Goal: Find specific page/section: Find specific page/section

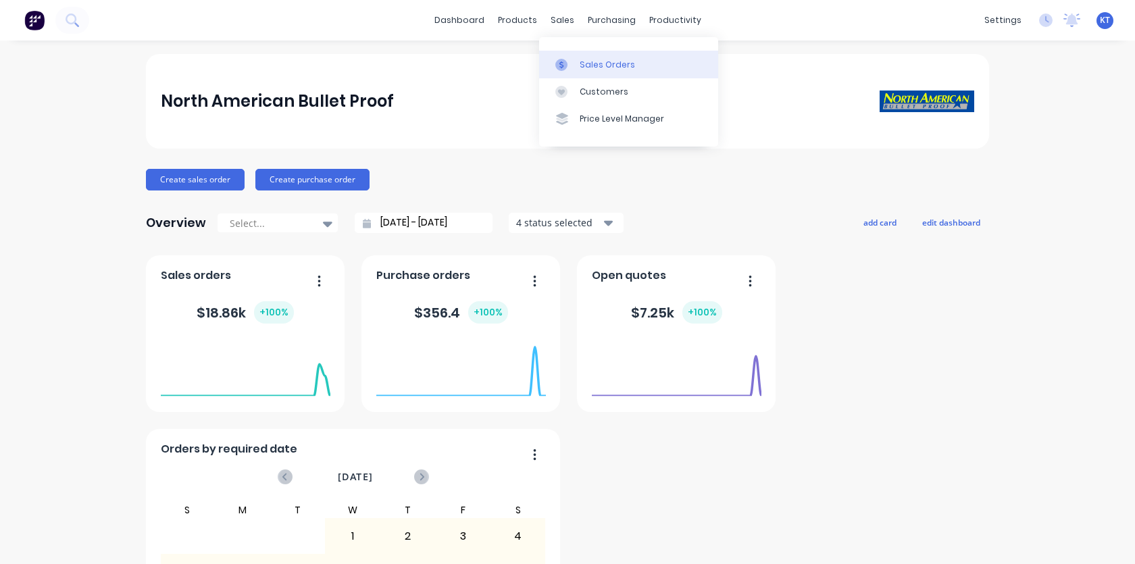
click at [586, 66] on div "Sales Orders" at bounding box center [606, 65] width 55 height 12
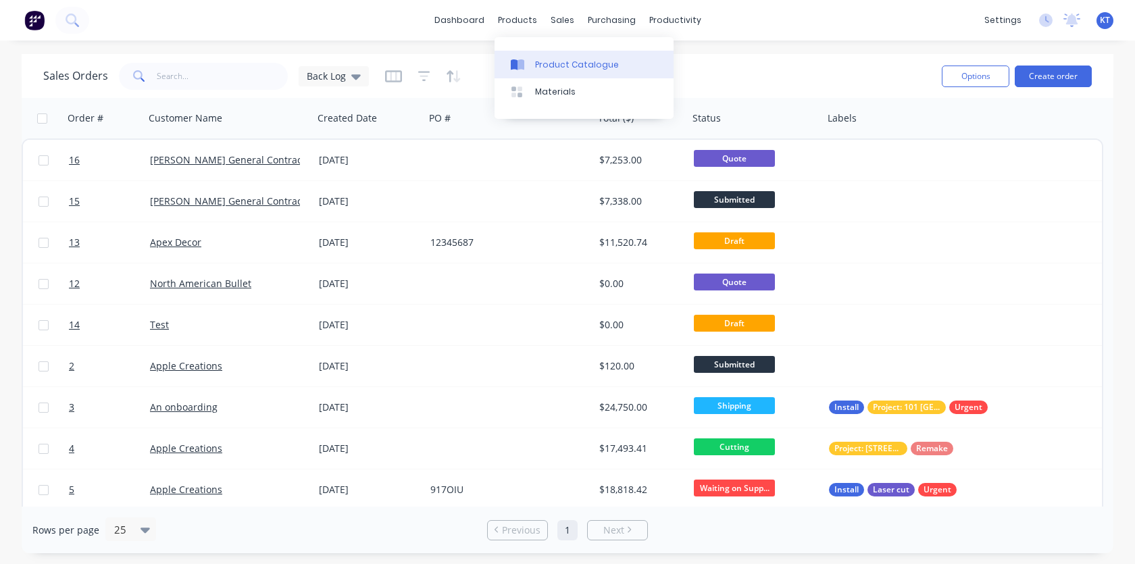
click at [539, 68] on div "Product Catalogue" at bounding box center [577, 65] width 84 height 12
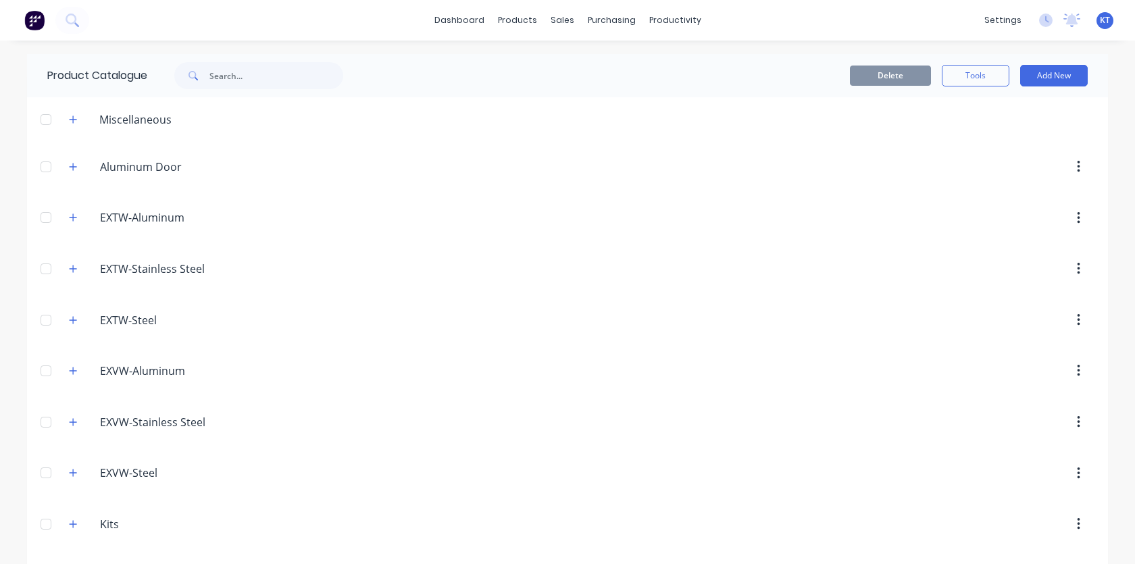
click at [1099, 16] on span "KT" at bounding box center [1104, 20] width 10 height 12
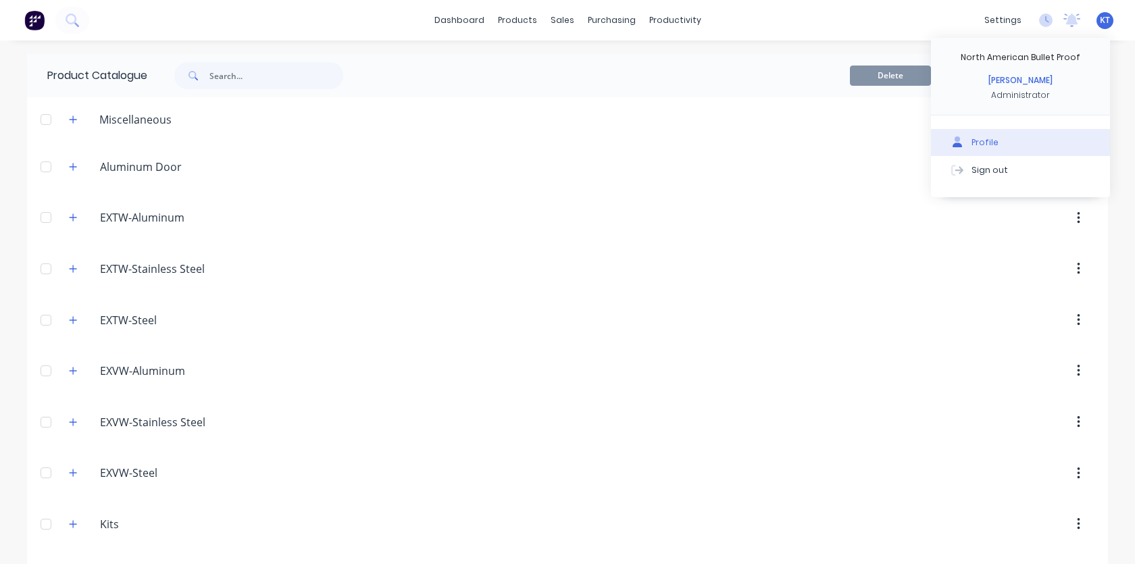
click at [971, 143] on div "Profile" at bounding box center [984, 142] width 27 height 12
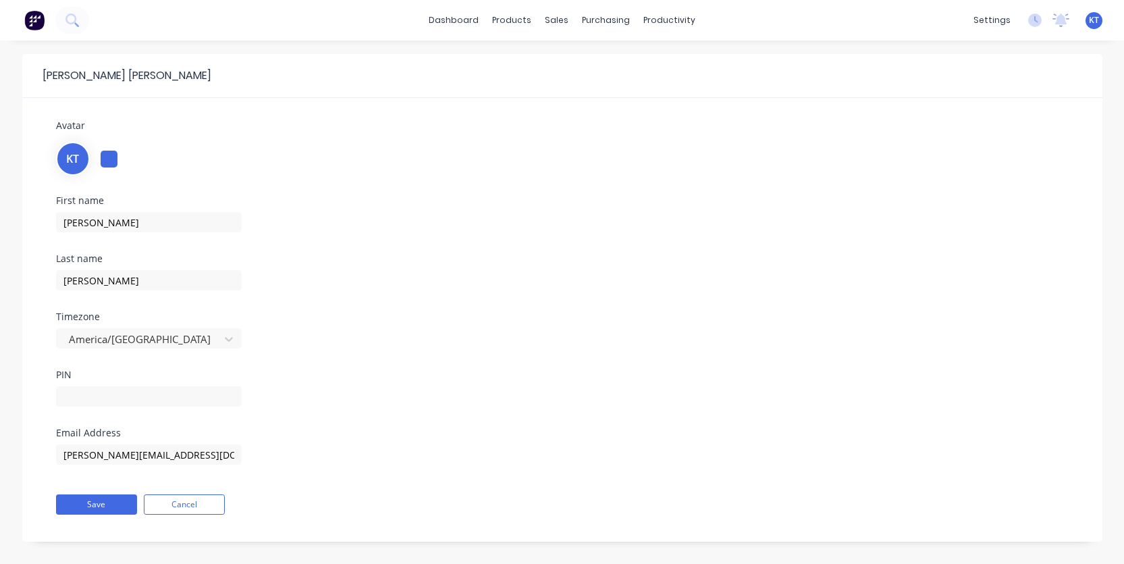
scroll to position [11, 0]
